Goal: Task Accomplishment & Management: Use online tool/utility

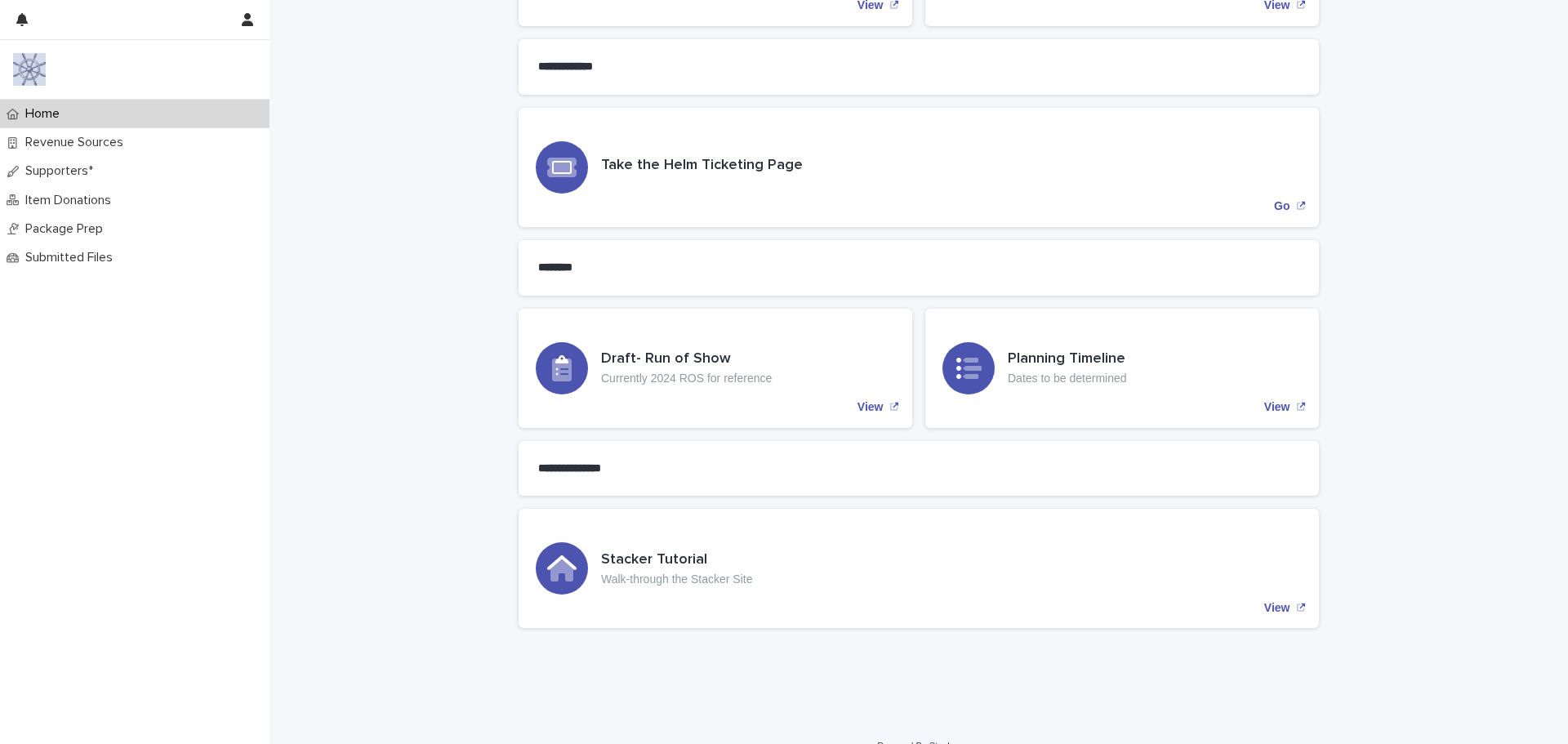
scroll to position [809, 0]
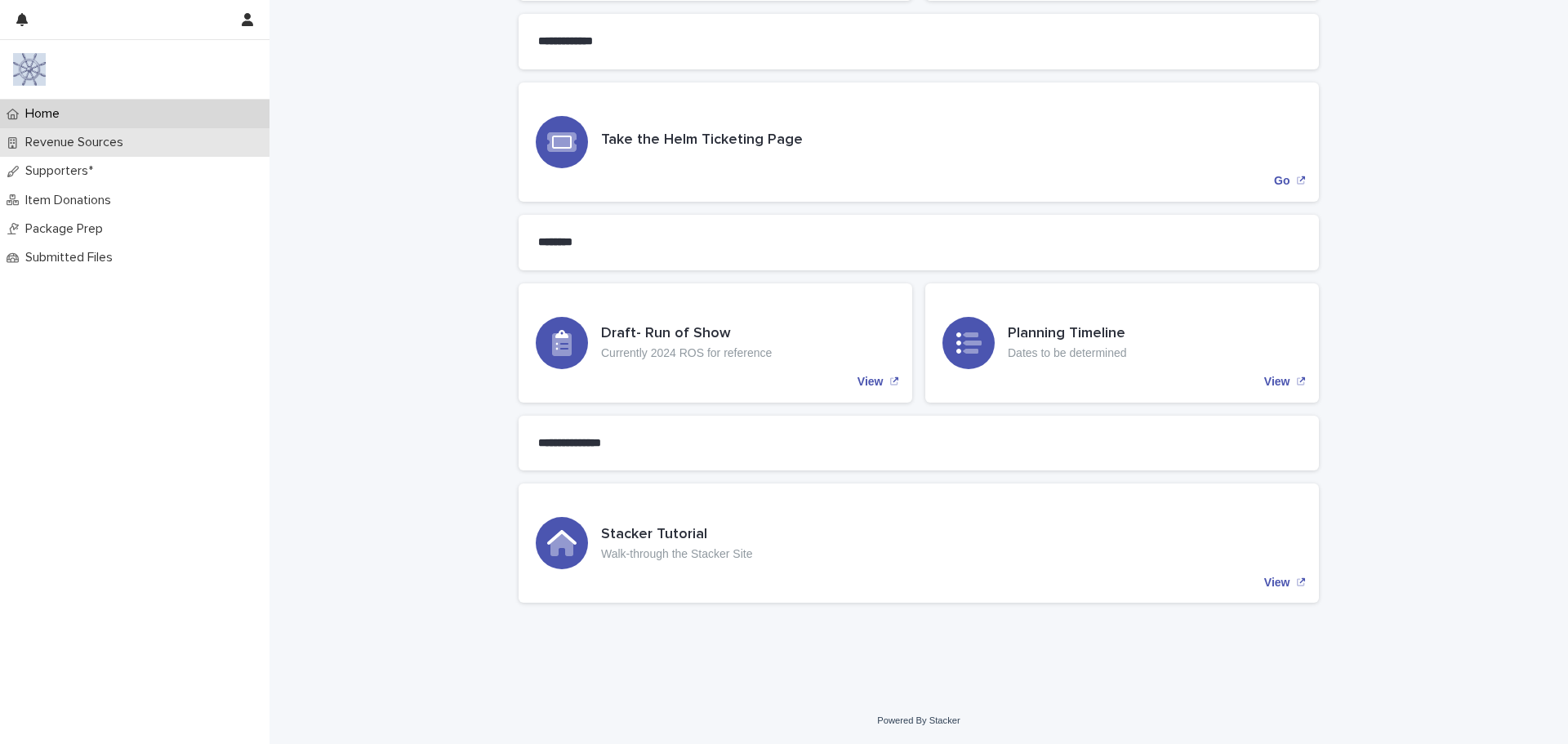
click at [109, 138] on p "Revenue Sources" at bounding box center [77, 143] width 118 height 16
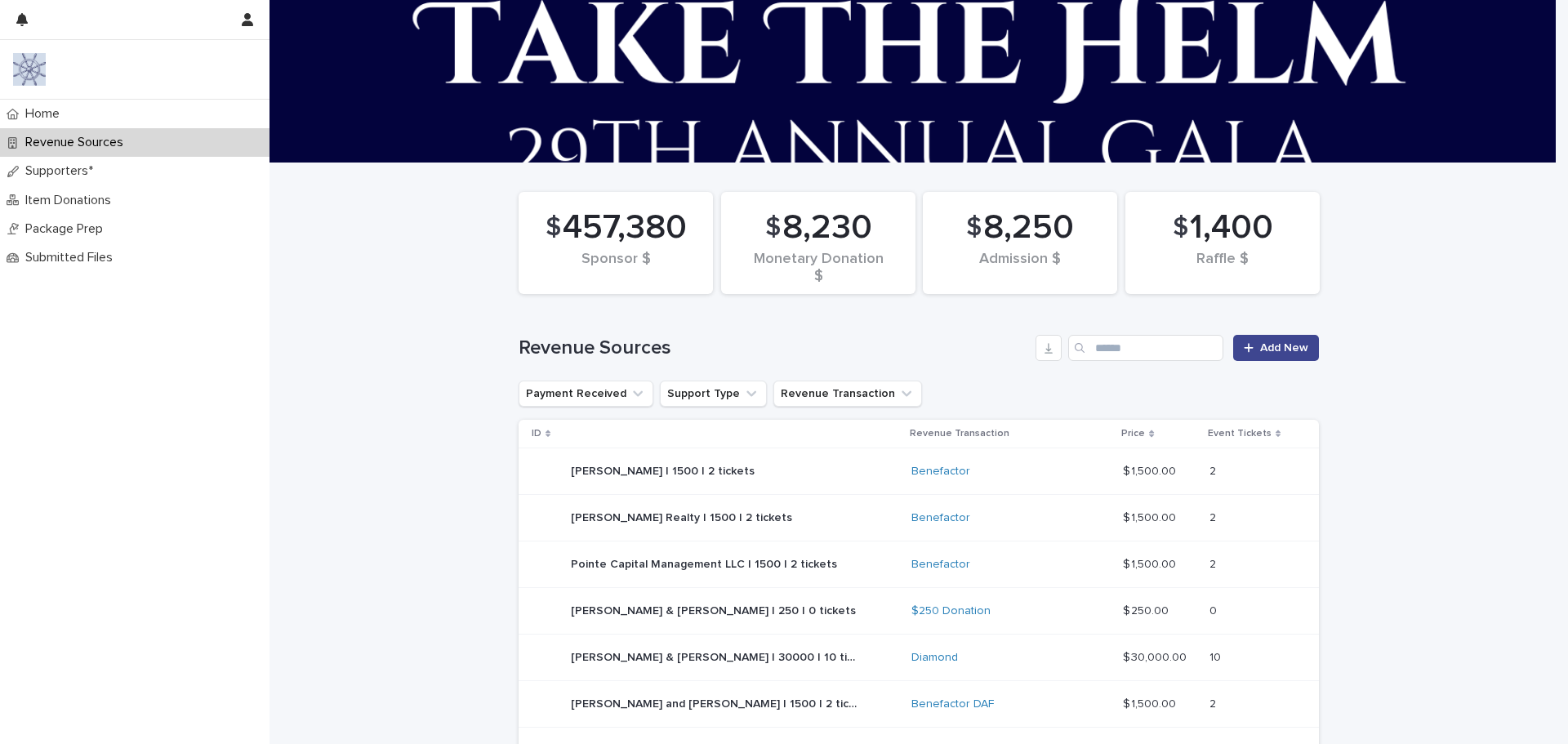
click at [1270, 339] on link "Add New" at bounding box center [1276, 348] width 86 height 26
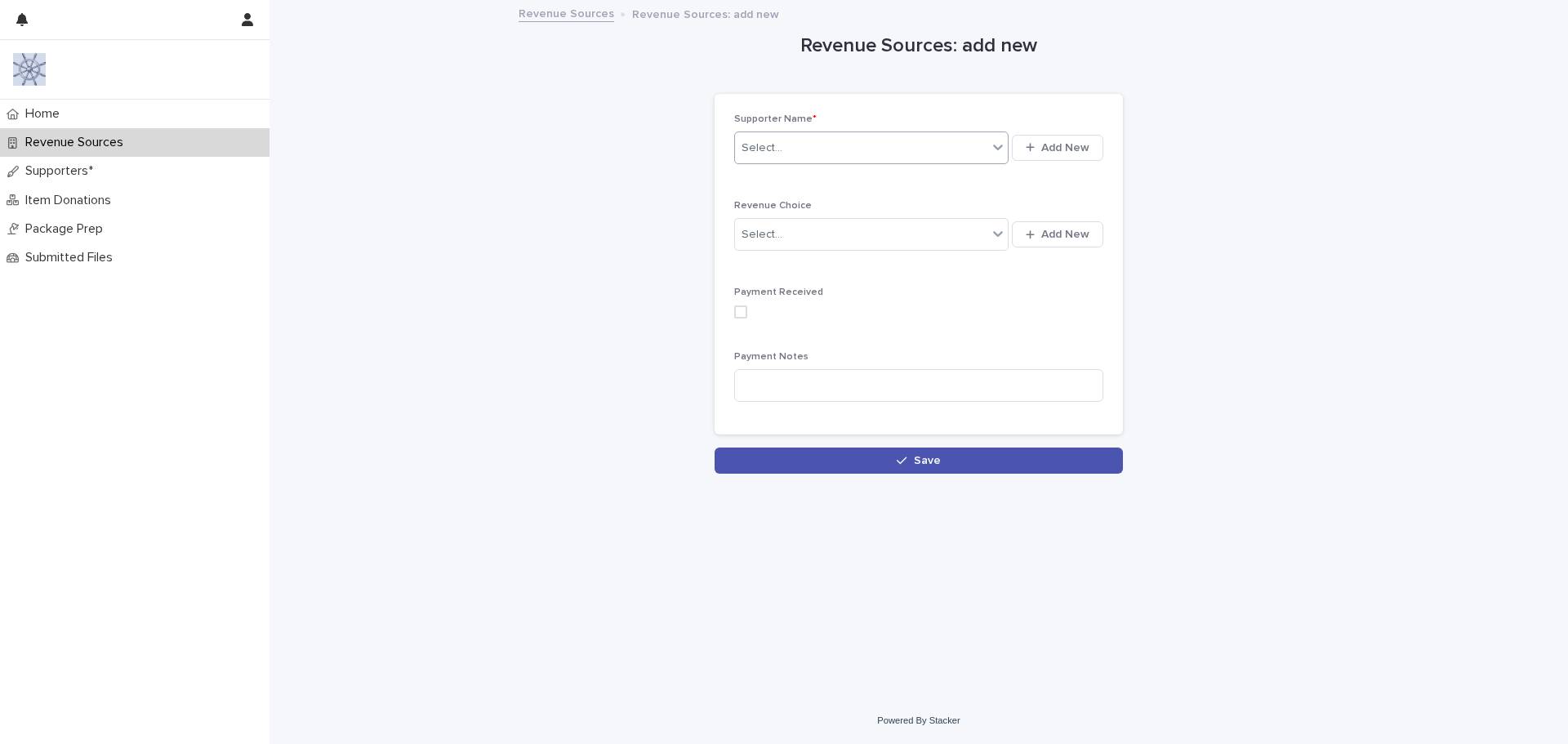
click at [995, 147] on icon at bounding box center [998, 147] width 17 height 17
click at [625, 195] on div "Revenue Sources: add new Loading... Saving… Loading... Saving… Loading... Savin…" at bounding box center [919, 238] width 800 height 473
